Goal: Navigation & Orientation: Find specific page/section

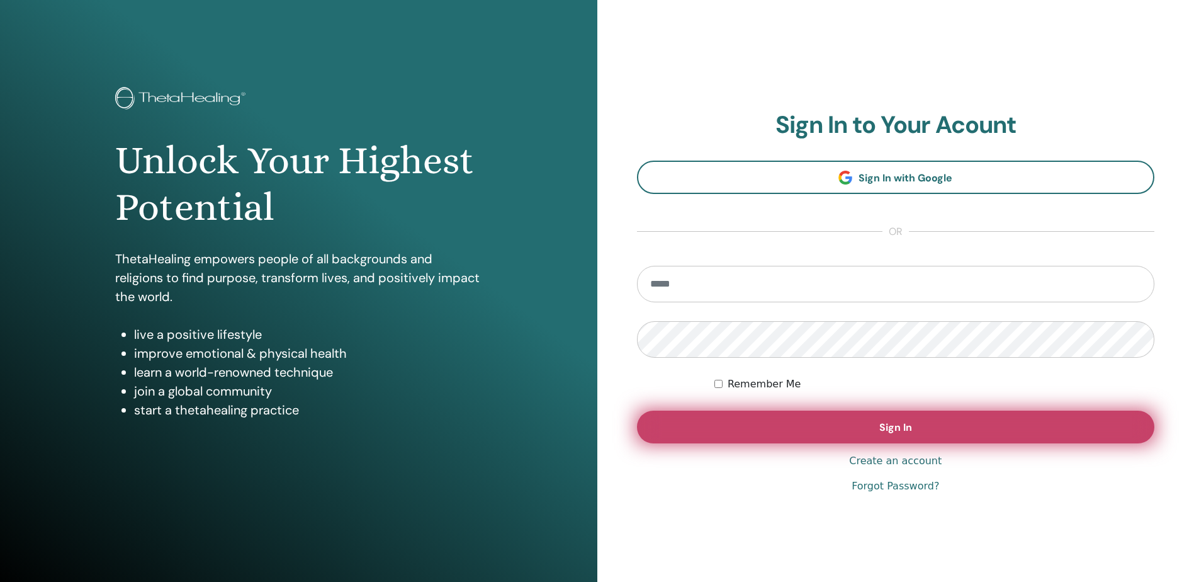
type input "**********"
click at [857, 430] on button "Sign In" at bounding box center [896, 426] width 518 height 33
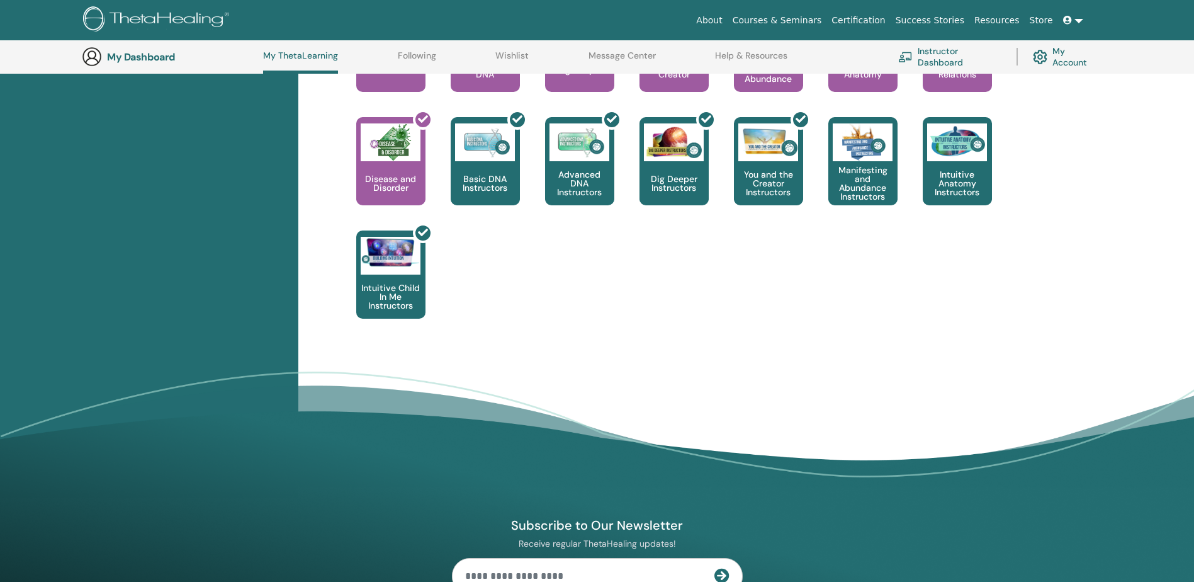
scroll to position [222, 0]
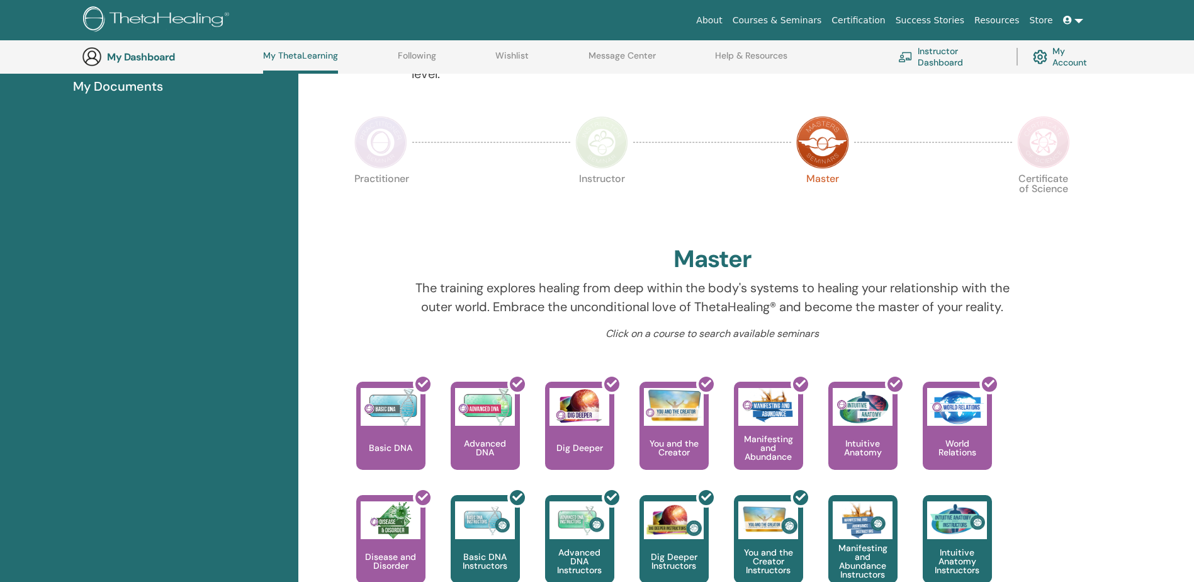
click at [962, 60] on link "Instructor Dashboard" at bounding box center [949, 57] width 103 height 28
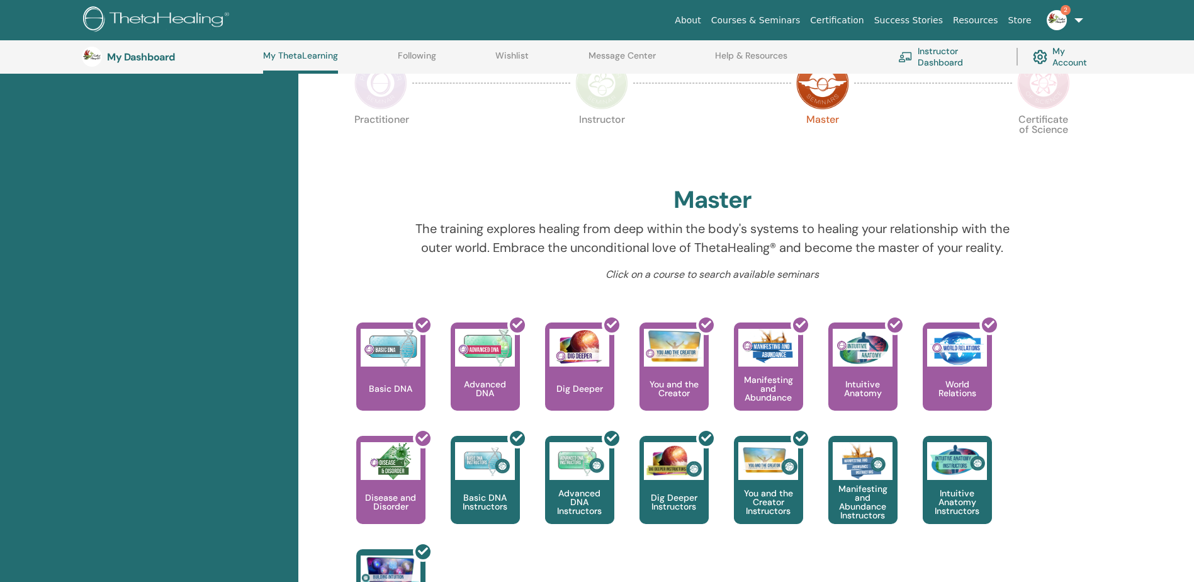
scroll to position [348, 0]
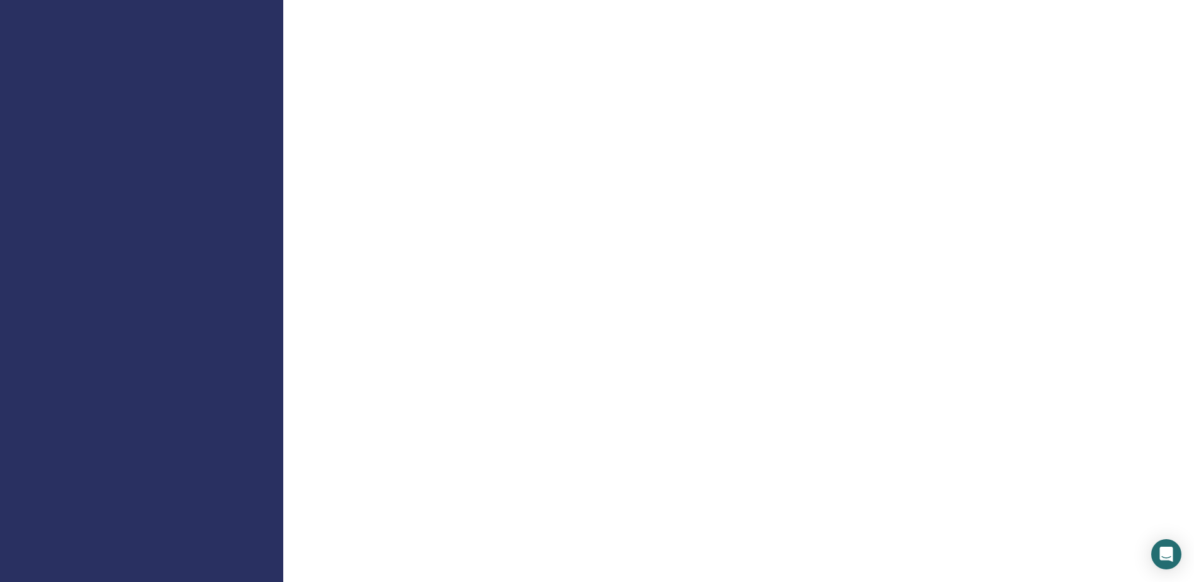
scroll to position [755, 0]
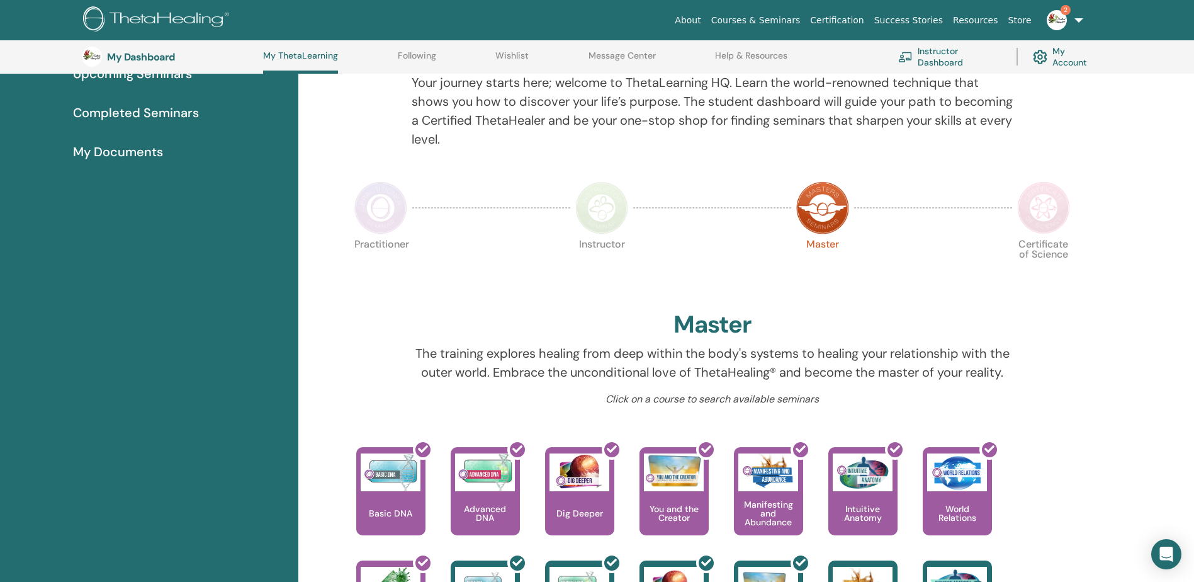
scroll to position [348, 0]
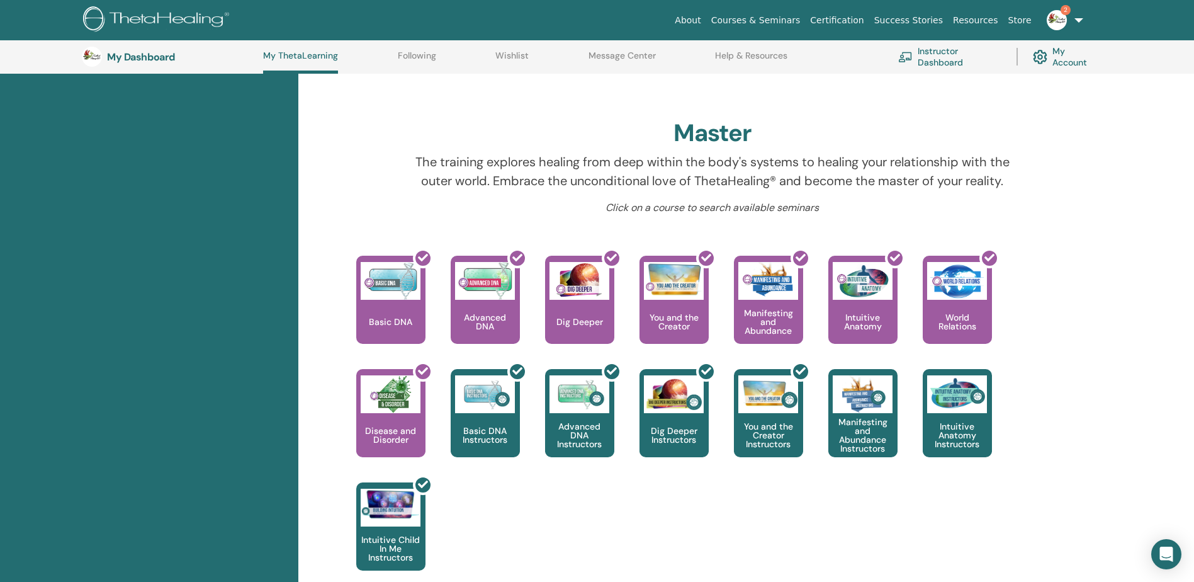
click at [938, 52] on link "Instructor Dashboard" at bounding box center [949, 57] width 103 height 28
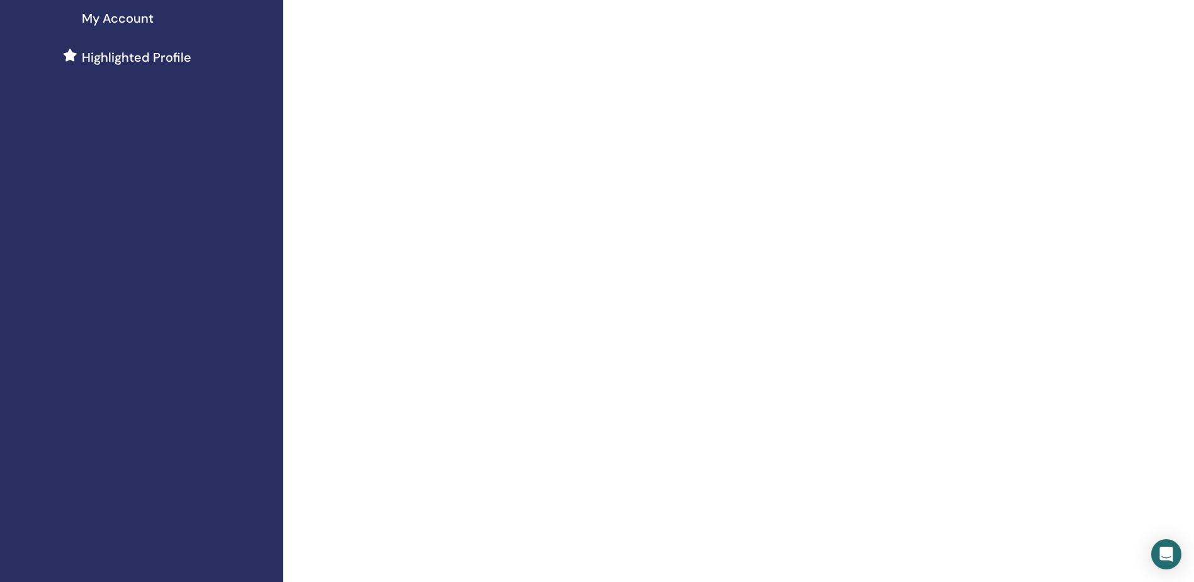
scroll to position [378, 0]
